Goal: Task Accomplishment & Management: Manage account settings

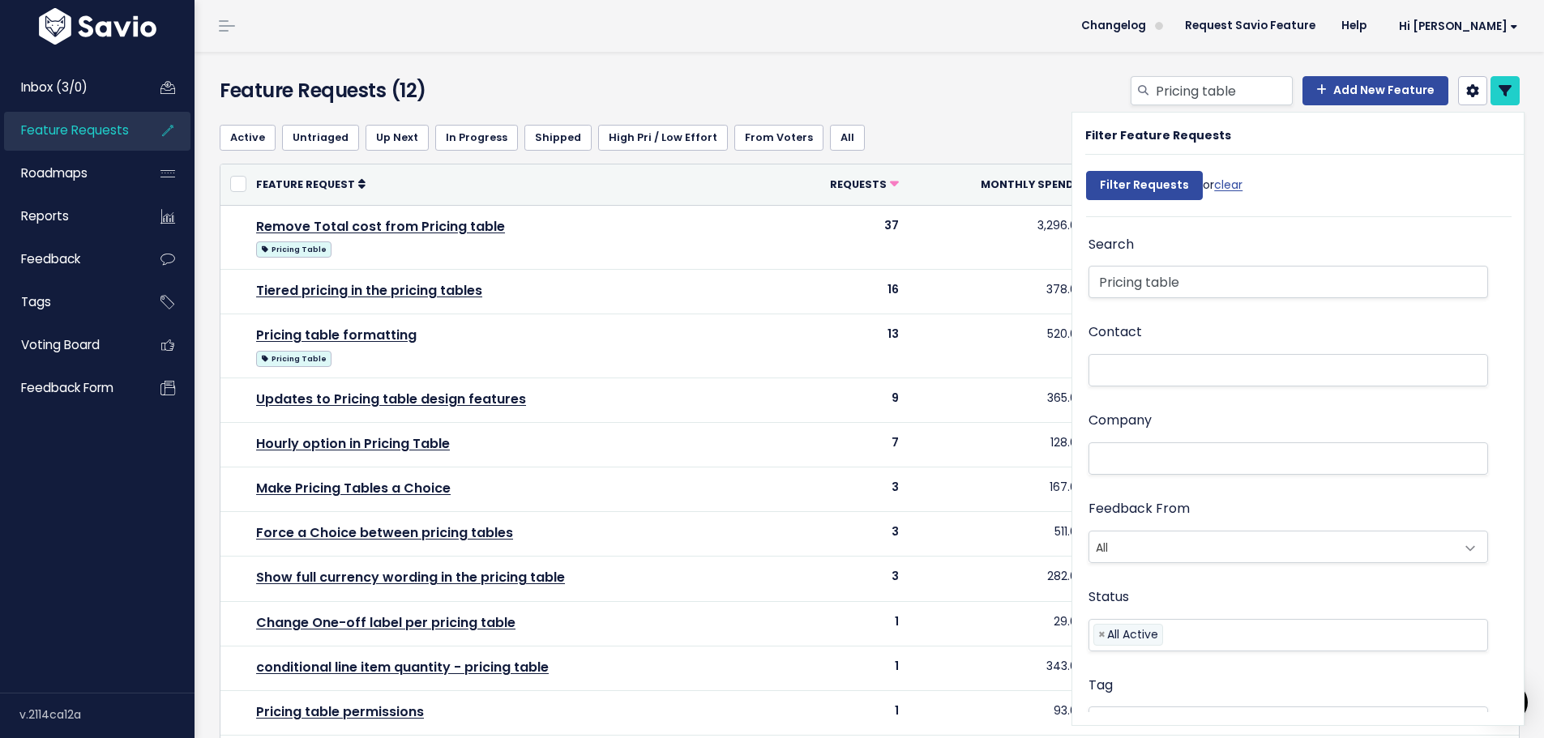
select select
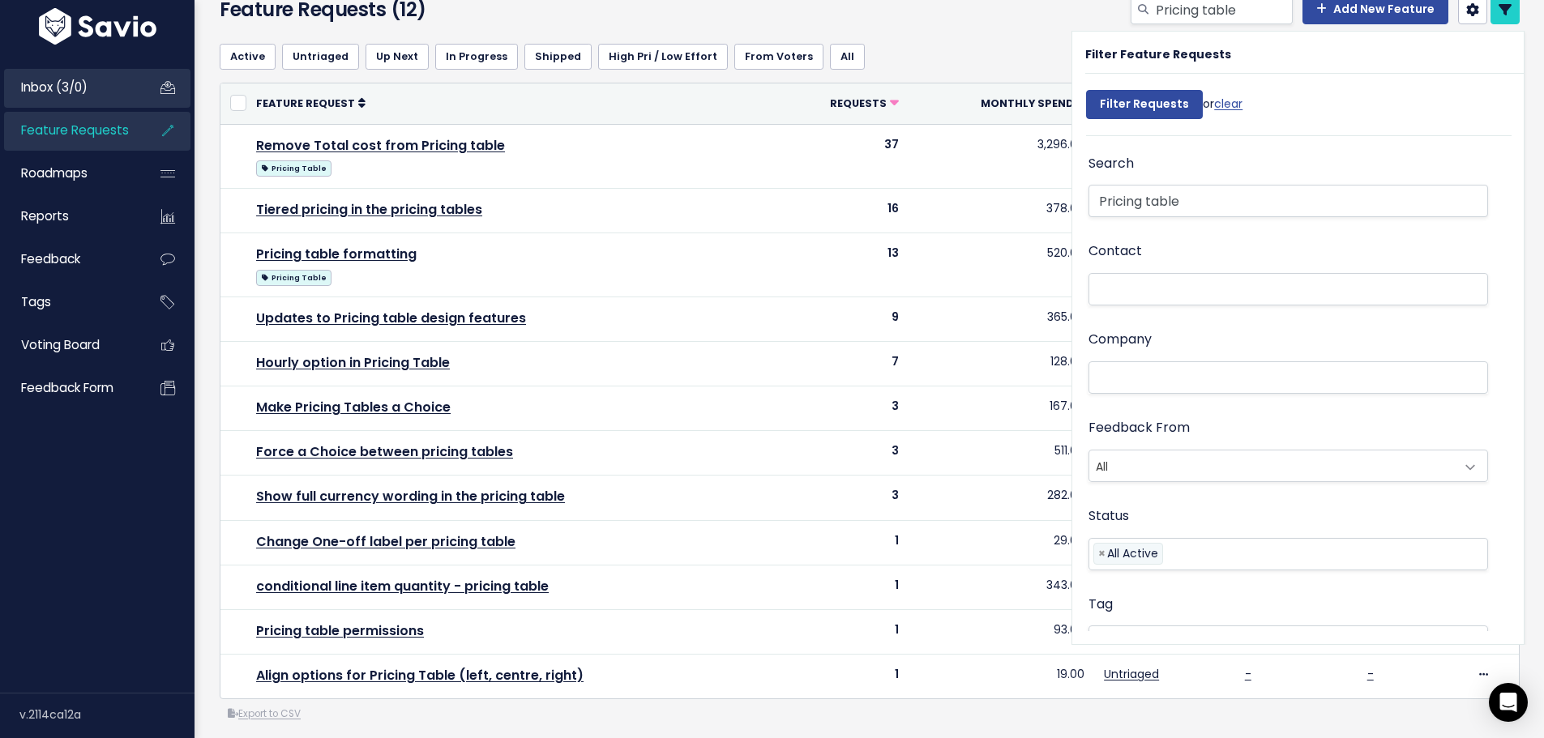
click at [92, 88] on link "Inbox (3/0)" at bounding box center [69, 87] width 130 height 37
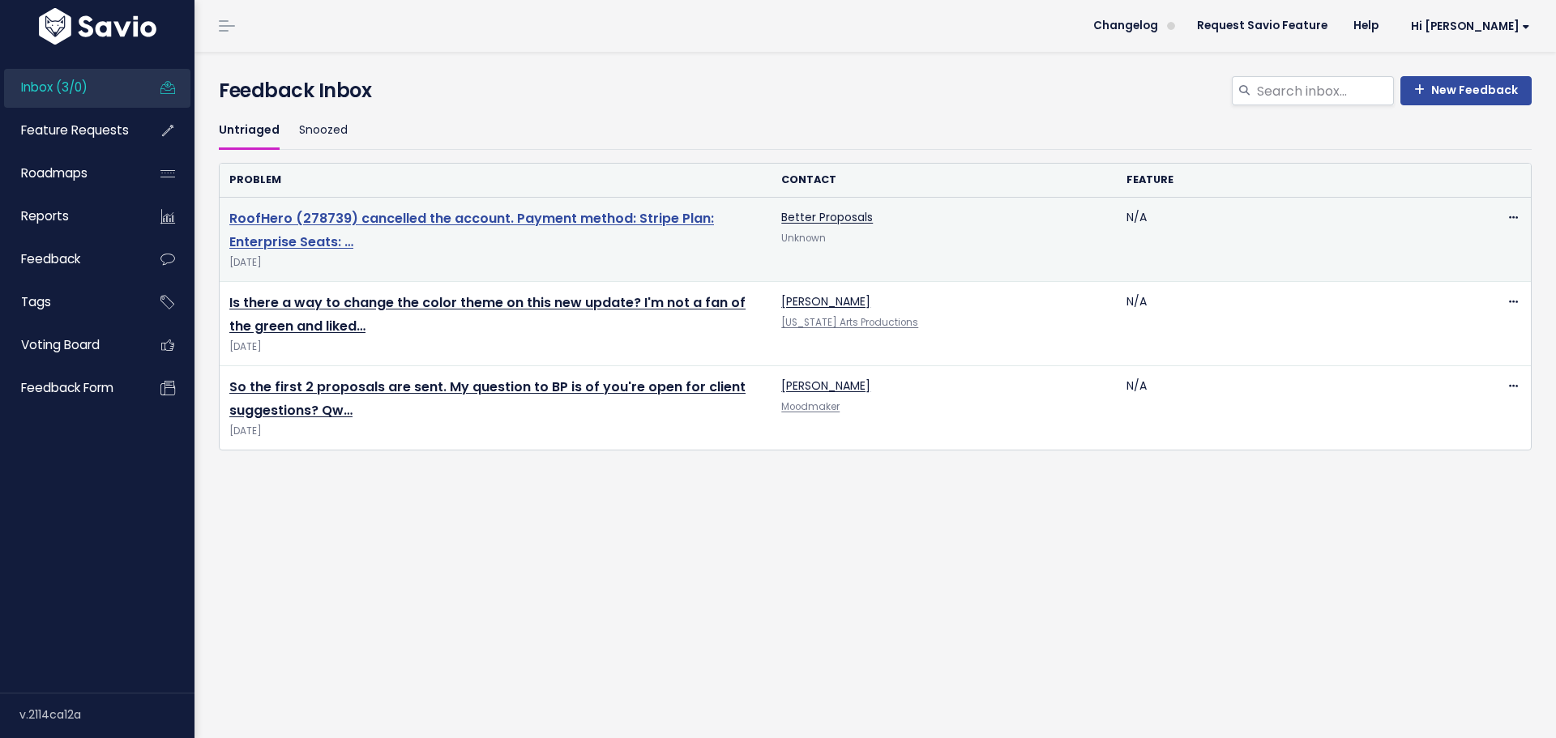
click at [418, 224] on link "RoofHero (278739) cancelled the account. Payment method: Stripe Plan: Enterpris…" at bounding box center [471, 230] width 485 height 42
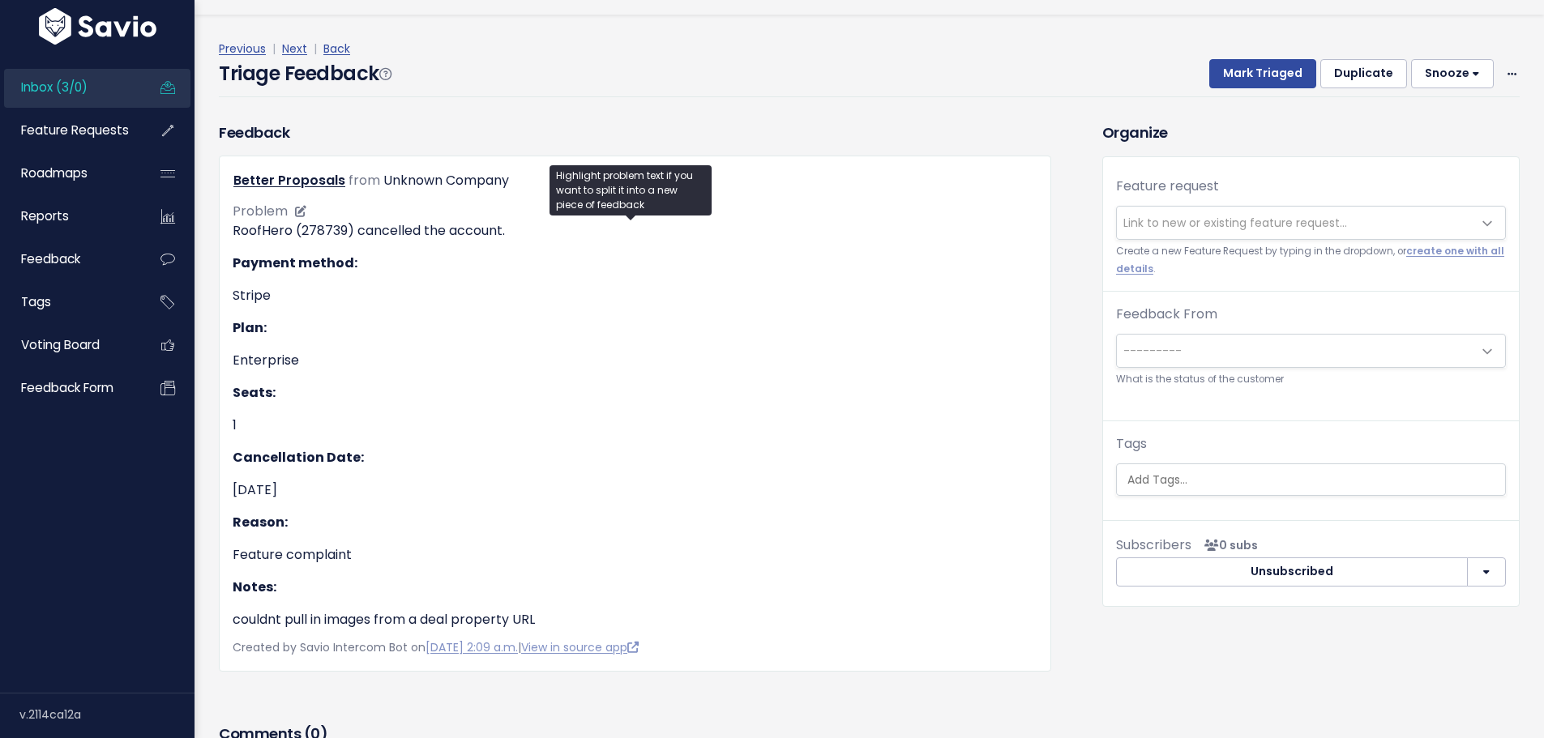
scroll to position [81, 0]
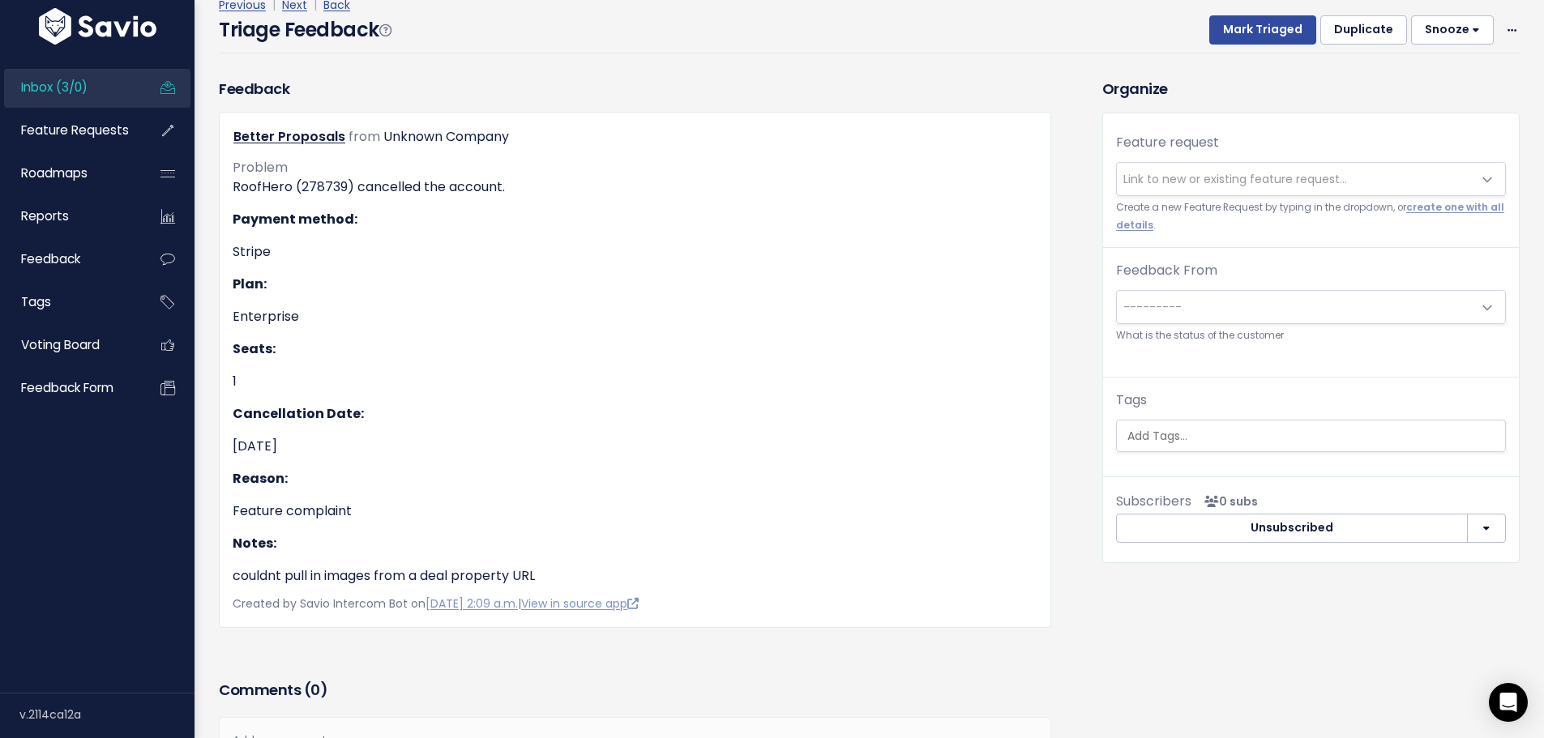
click at [1169, 182] on span "Link to new or existing feature request..." at bounding box center [1235, 179] width 224 height 16
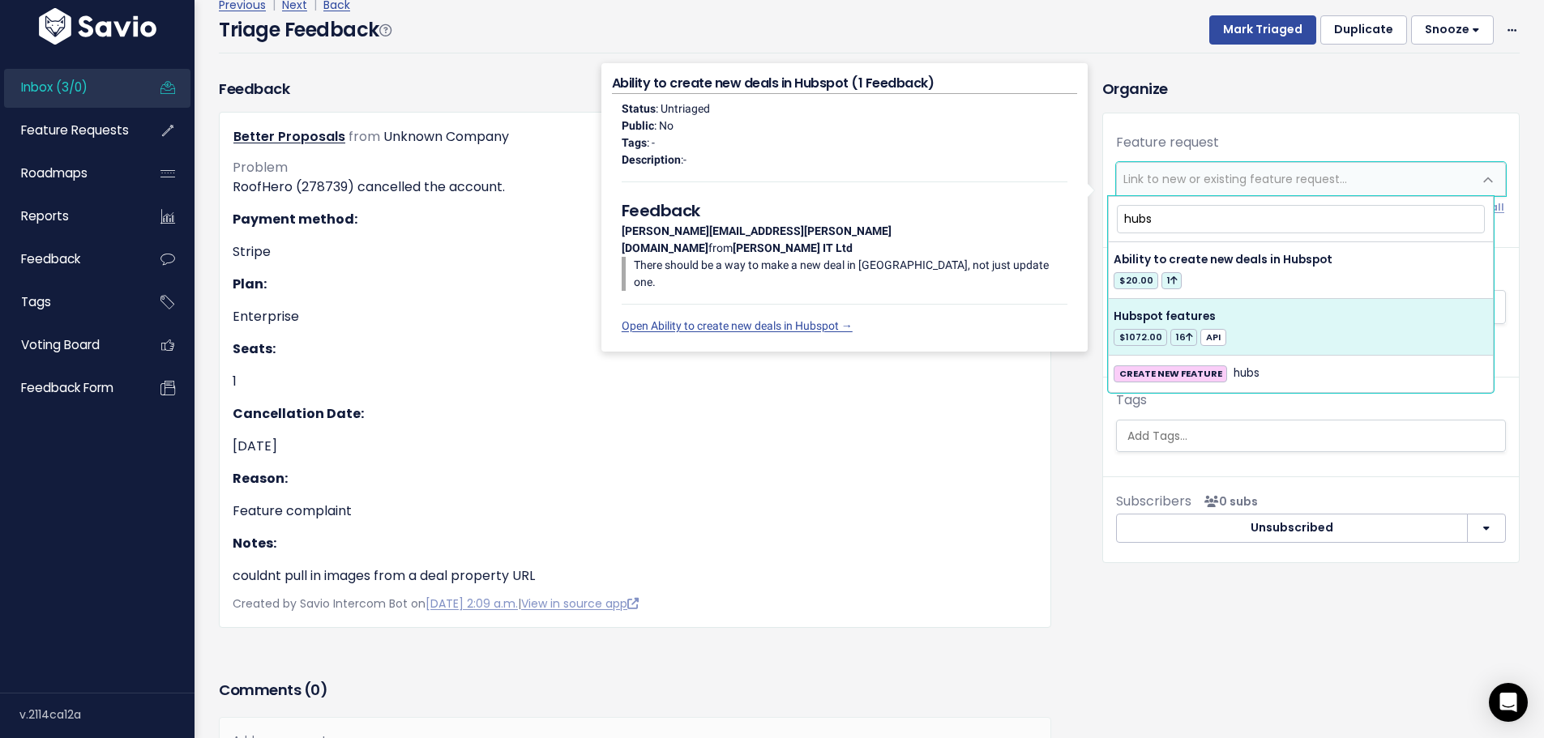
type input "hubs"
select select "5250"
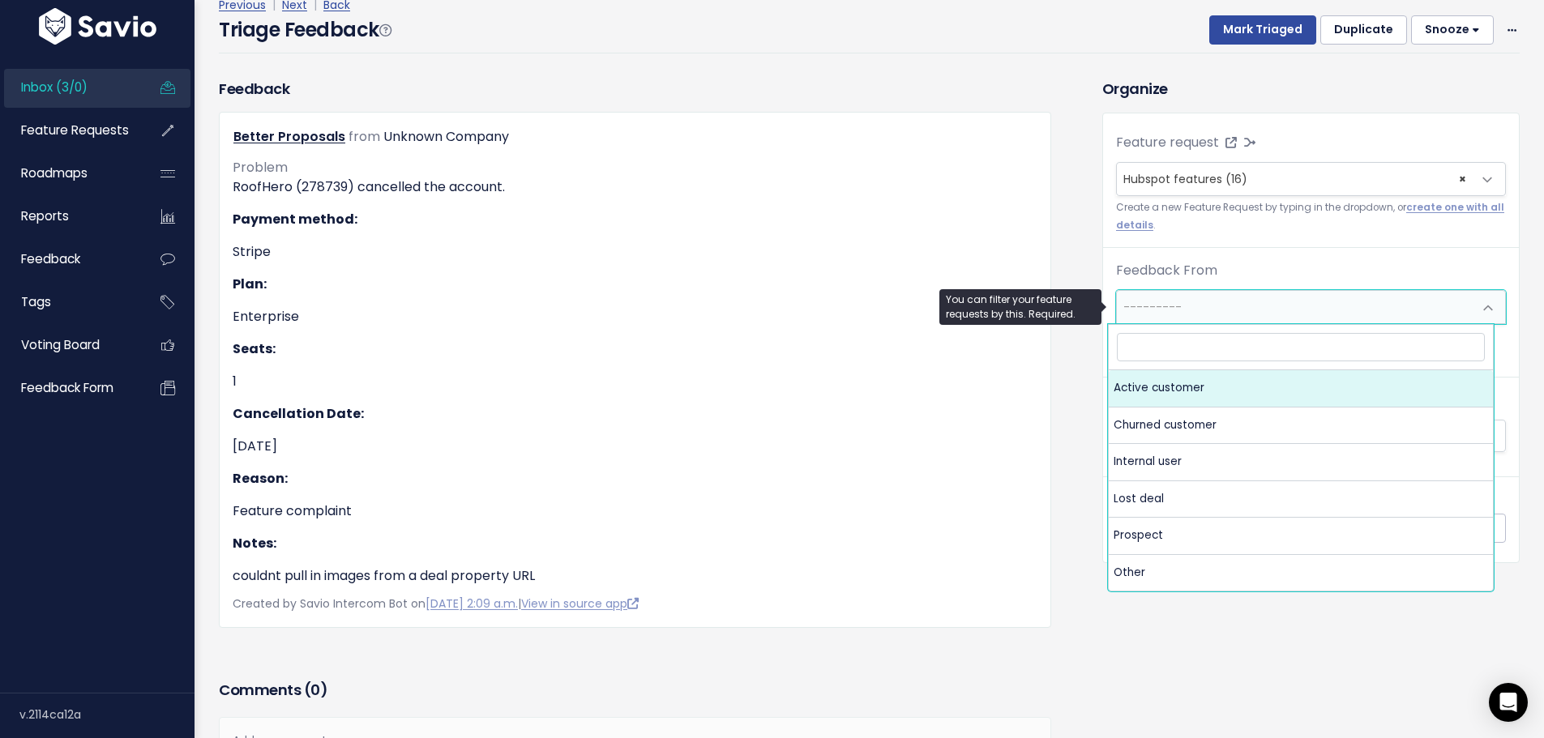
click at [1239, 300] on span "---------" at bounding box center [1295, 307] width 356 height 32
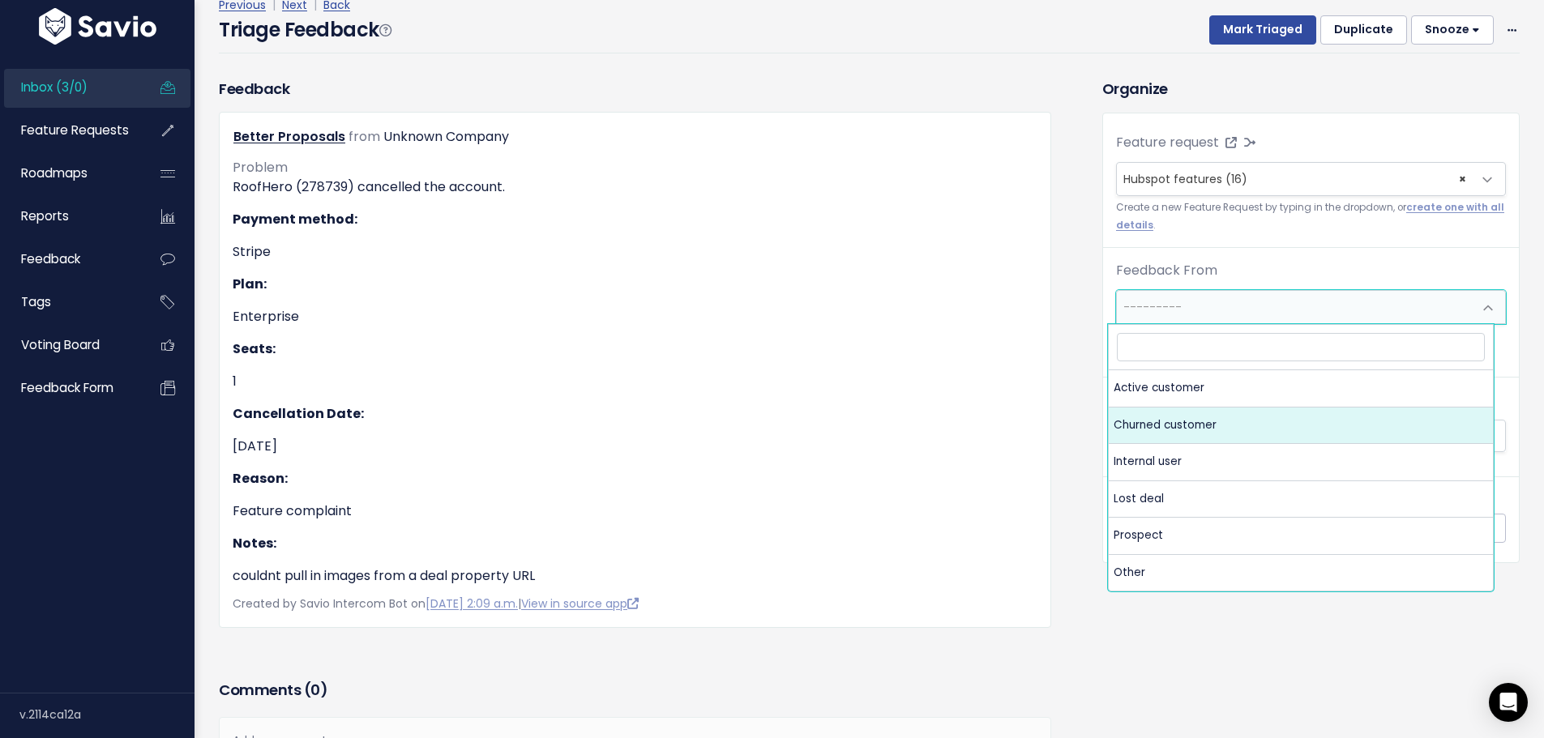
select select "CHURNED"
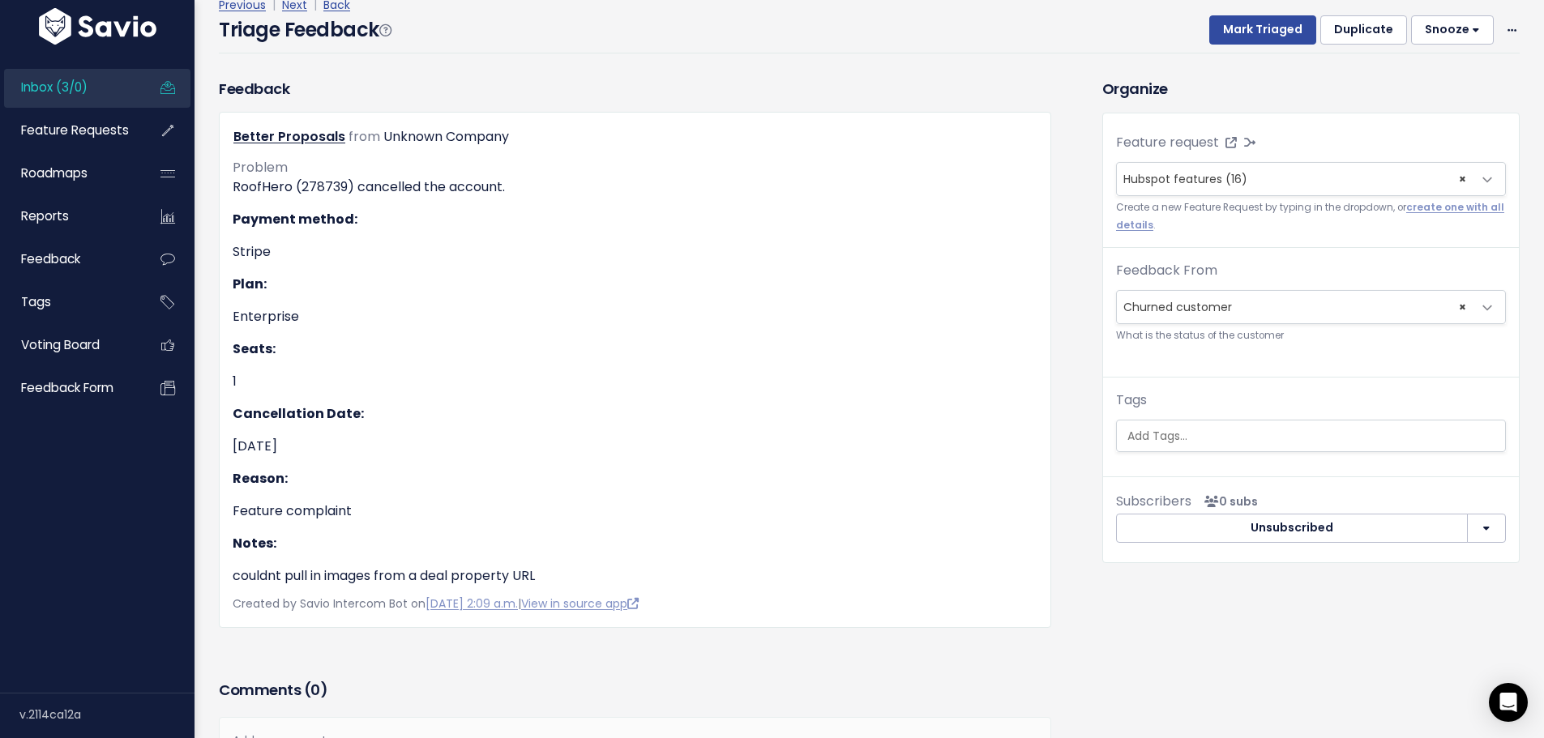
click at [1255, 11] on div "Previous | Next | Back" at bounding box center [869, 5] width 1301 height 20
click at [1248, 31] on button "Mark Triaged" at bounding box center [1262, 29] width 107 height 29
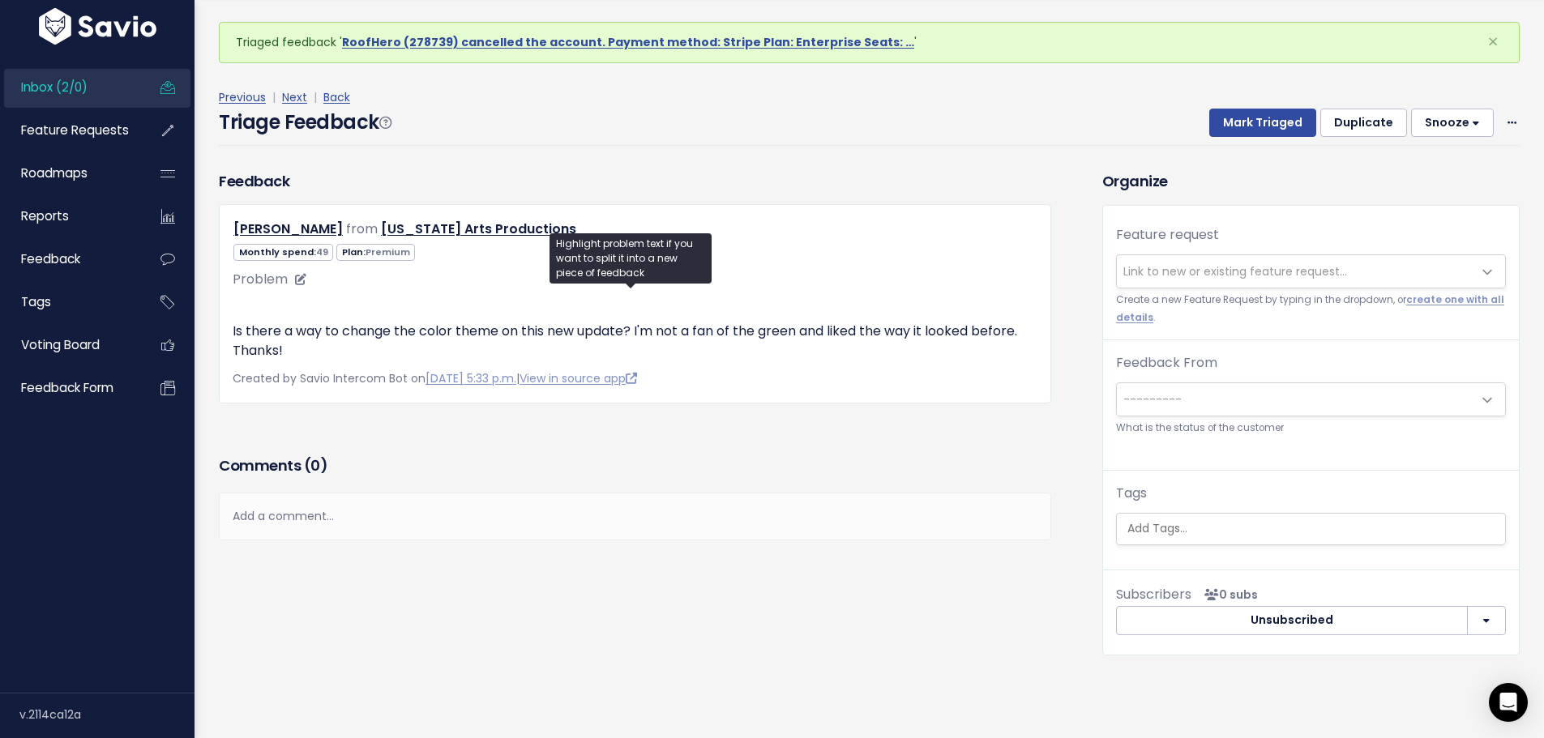
scroll to position [324, 0]
click at [612, 387] on link "View in source app" at bounding box center [579, 378] width 118 height 16
click at [1176, 263] on span "Link to new or existing feature request..." at bounding box center [1235, 271] width 224 height 16
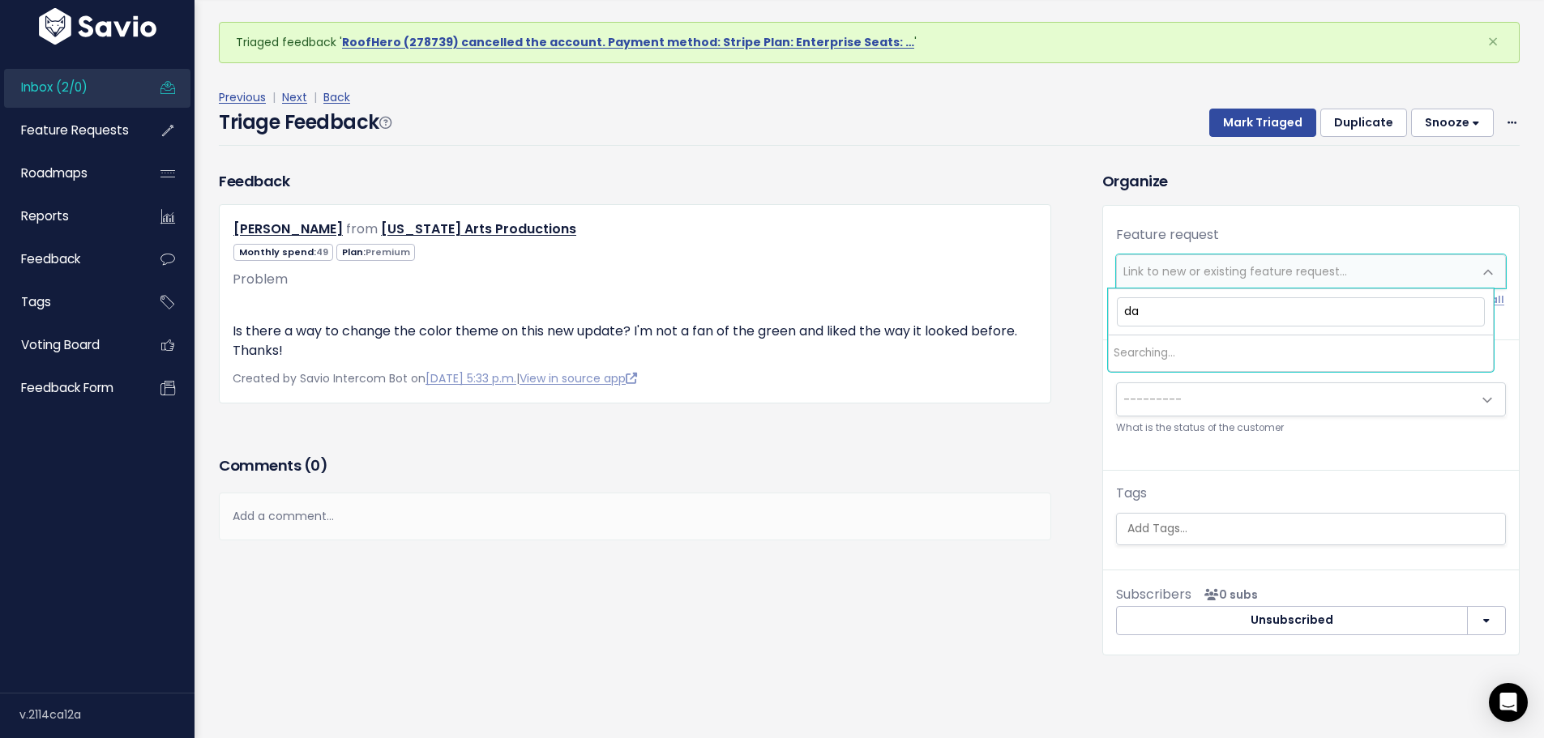
type input "d"
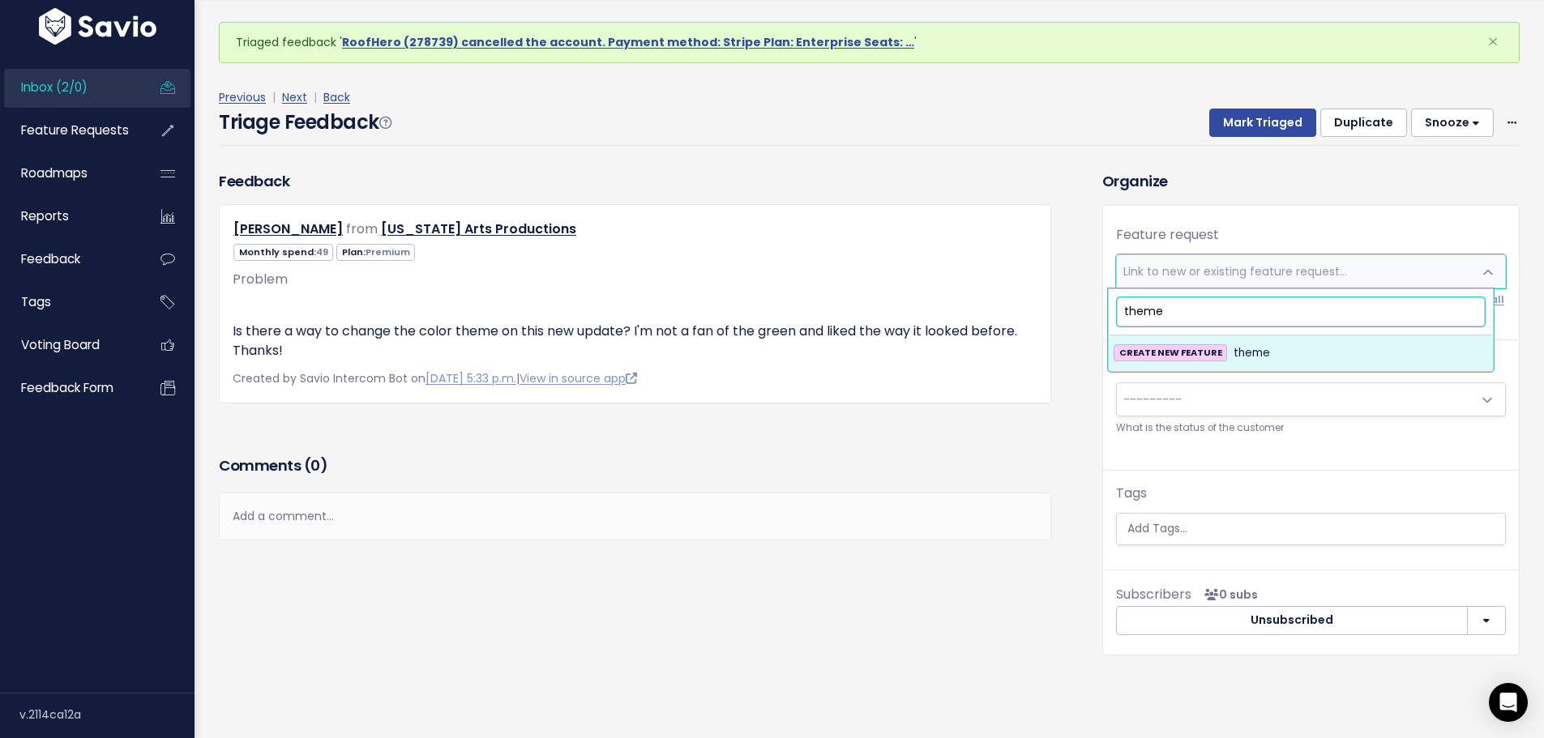
drag, startPoint x: 1193, startPoint y: 208, endPoint x: 1089, endPoint y: 207, distance: 103.7
click at [1089, 207] on body "Inbox (2/0) Feature Requests Roadmaps" at bounding box center [772, 342] width 1544 height 793
drag, startPoint x: 1206, startPoint y: 122, endPoint x: 1036, endPoint y: 126, distance: 170.2
click at [1036, 126] on body "Inbox (2/0) Feature Requests Roadmaps" at bounding box center [772, 342] width 1544 height 793
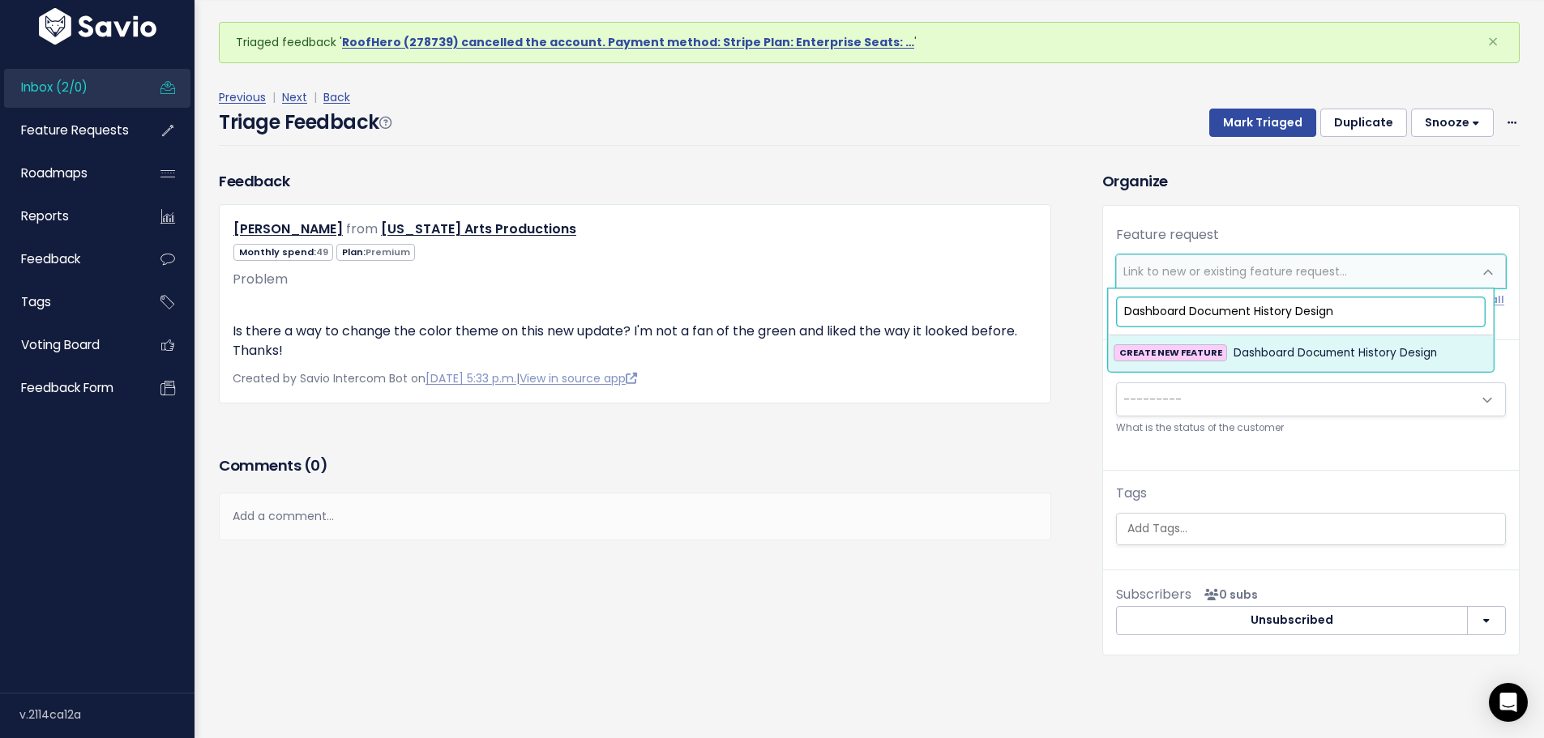
type input "Dashboard Document History Design"
click at [1268, 344] on span "Dashboard Document History Design" at bounding box center [1335, 353] width 203 height 19
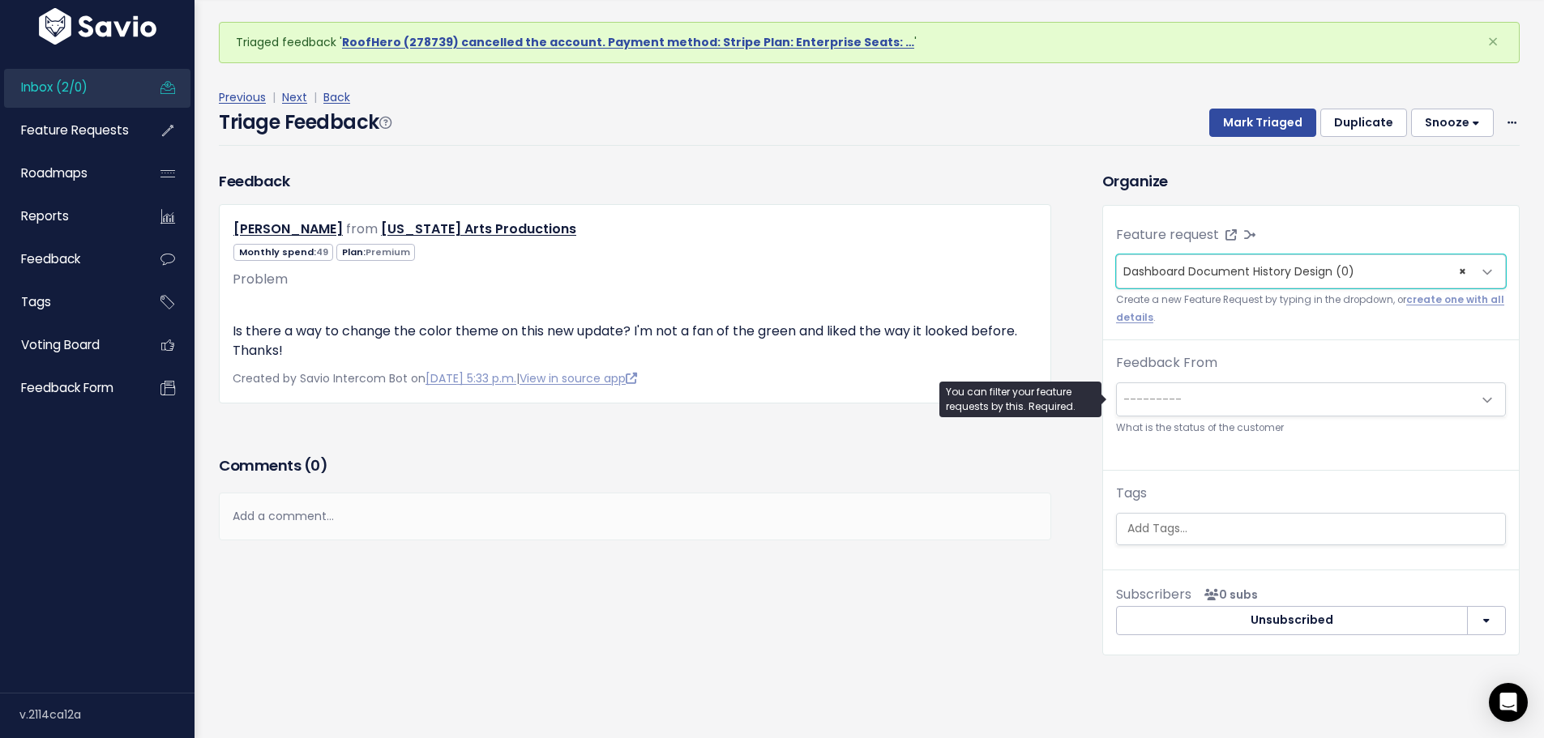
scroll to position [0, 0]
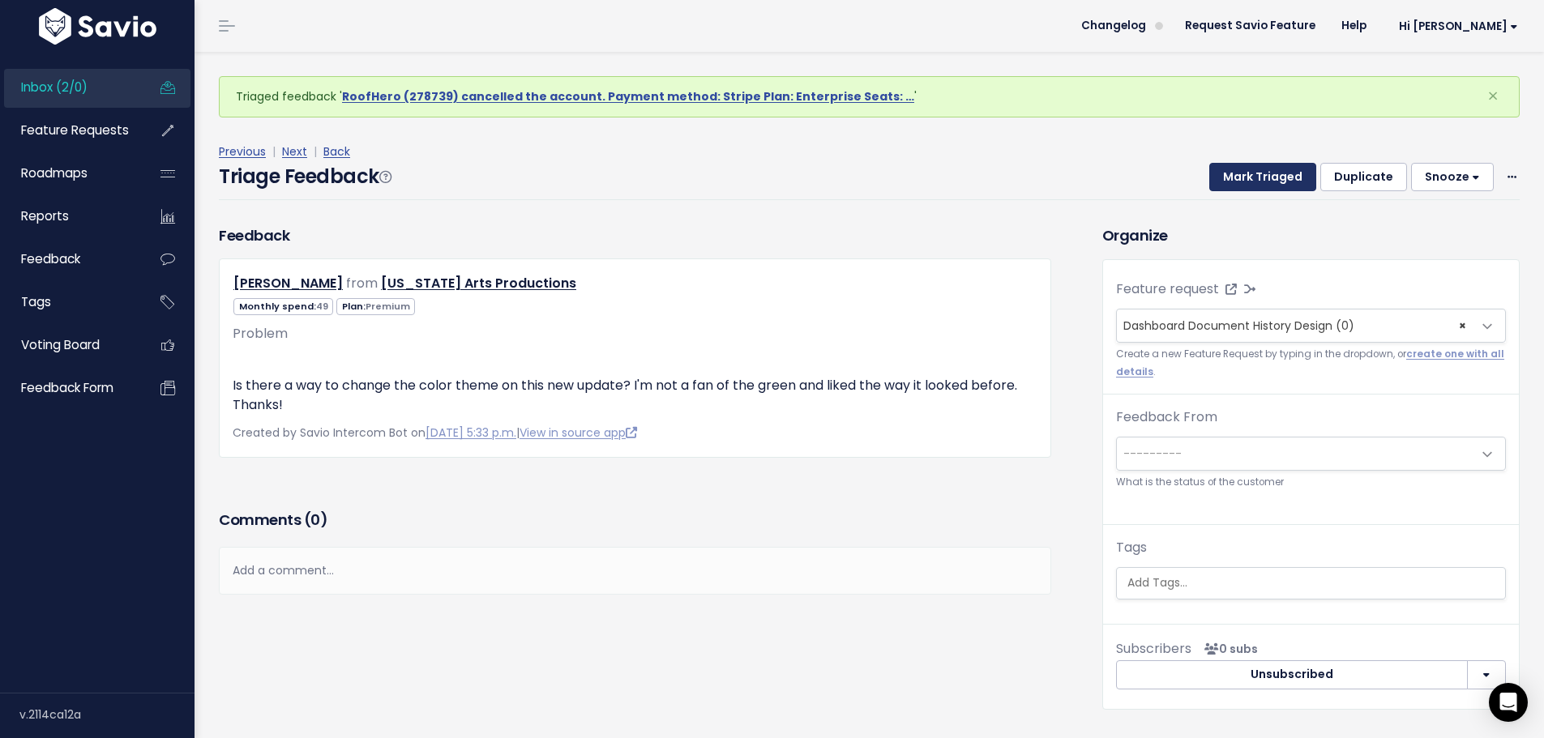
click at [1243, 174] on button "Mark Triaged" at bounding box center [1262, 177] width 107 height 29
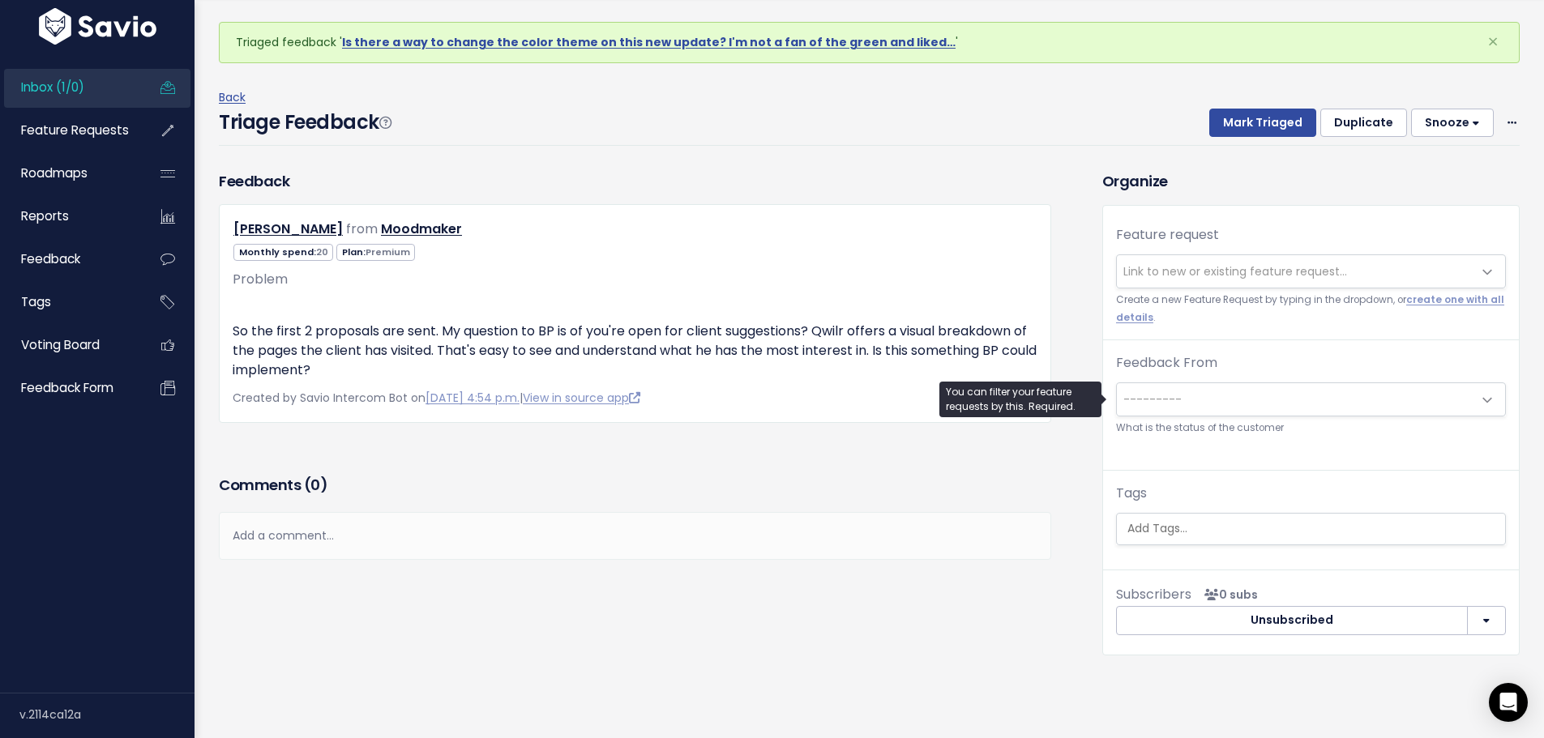
scroll to position [162, 0]
click at [1213, 263] on span "Link to new or existing feature request..." at bounding box center [1235, 271] width 224 height 16
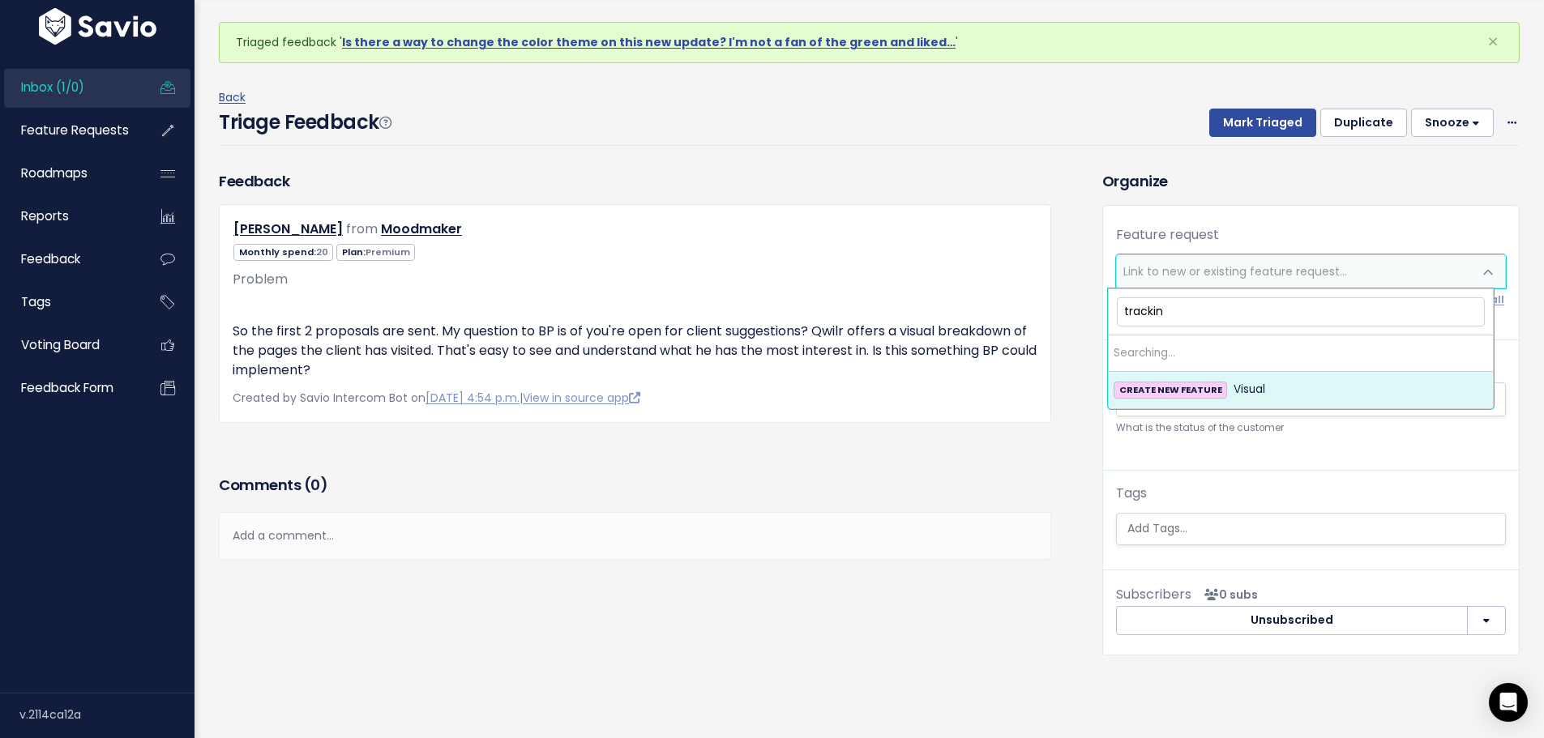
type input "tracking"
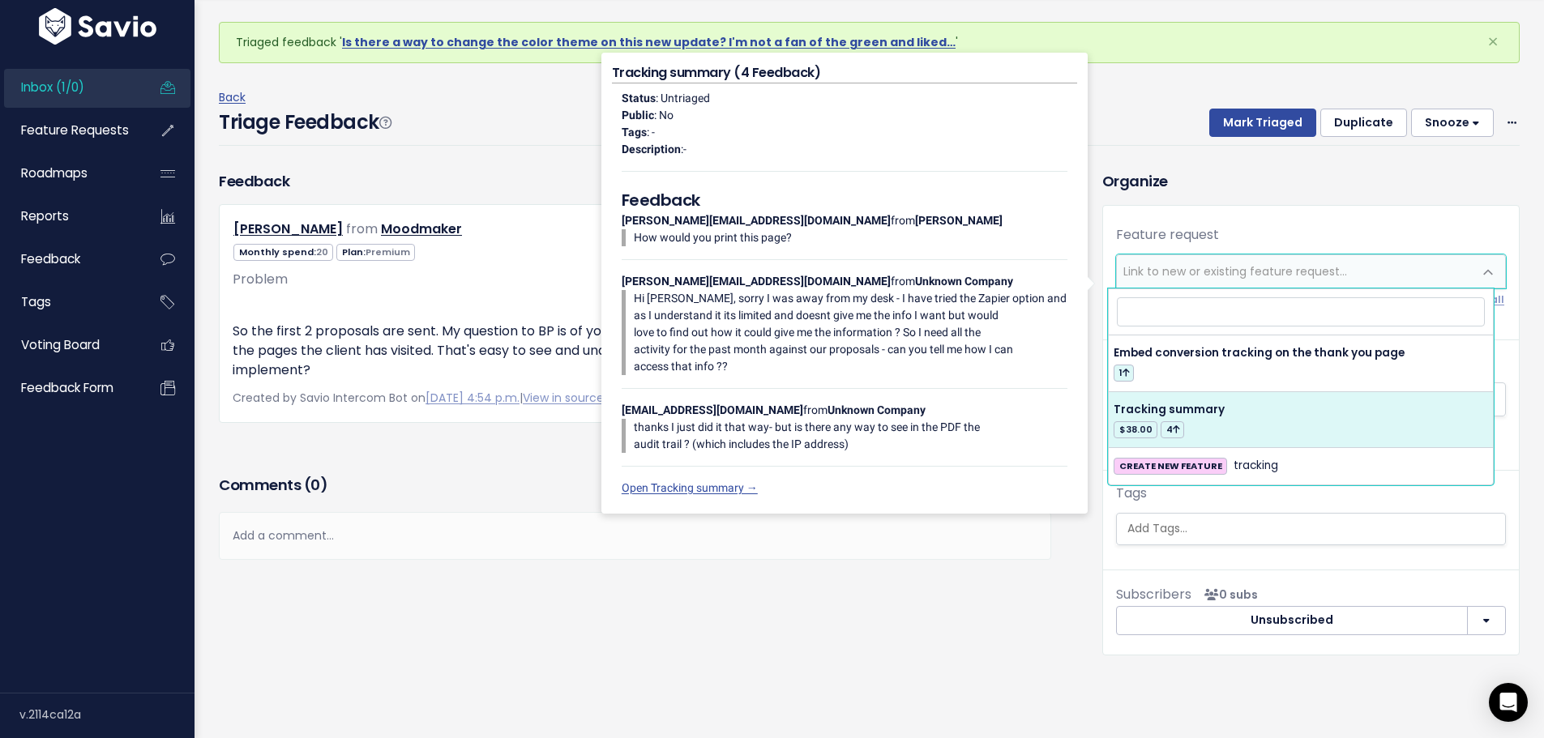
select select "4144"
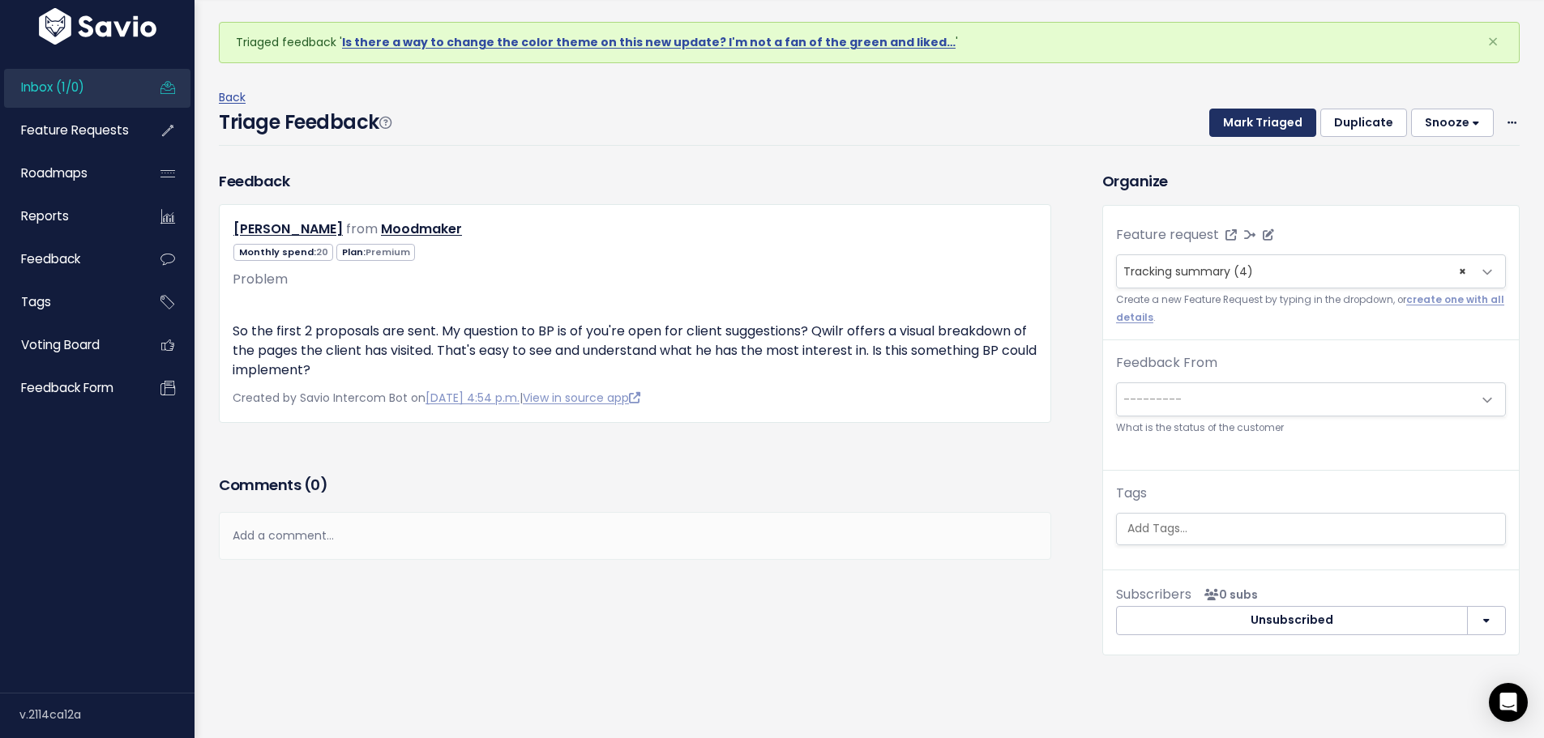
click at [1226, 109] on button "Mark Triaged" at bounding box center [1262, 123] width 107 height 29
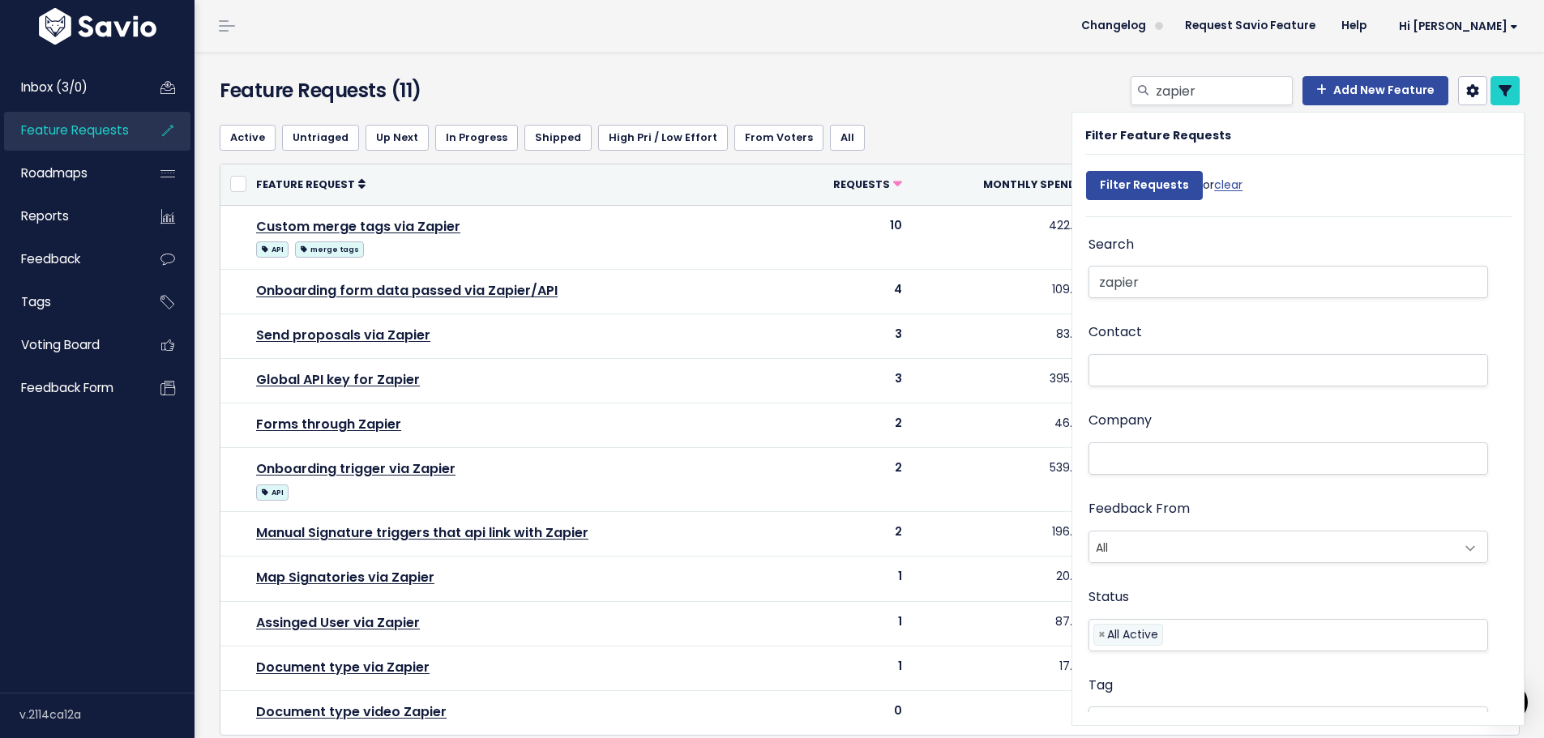
select select
